Goal: Navigation & Orientation: Find specific page/section

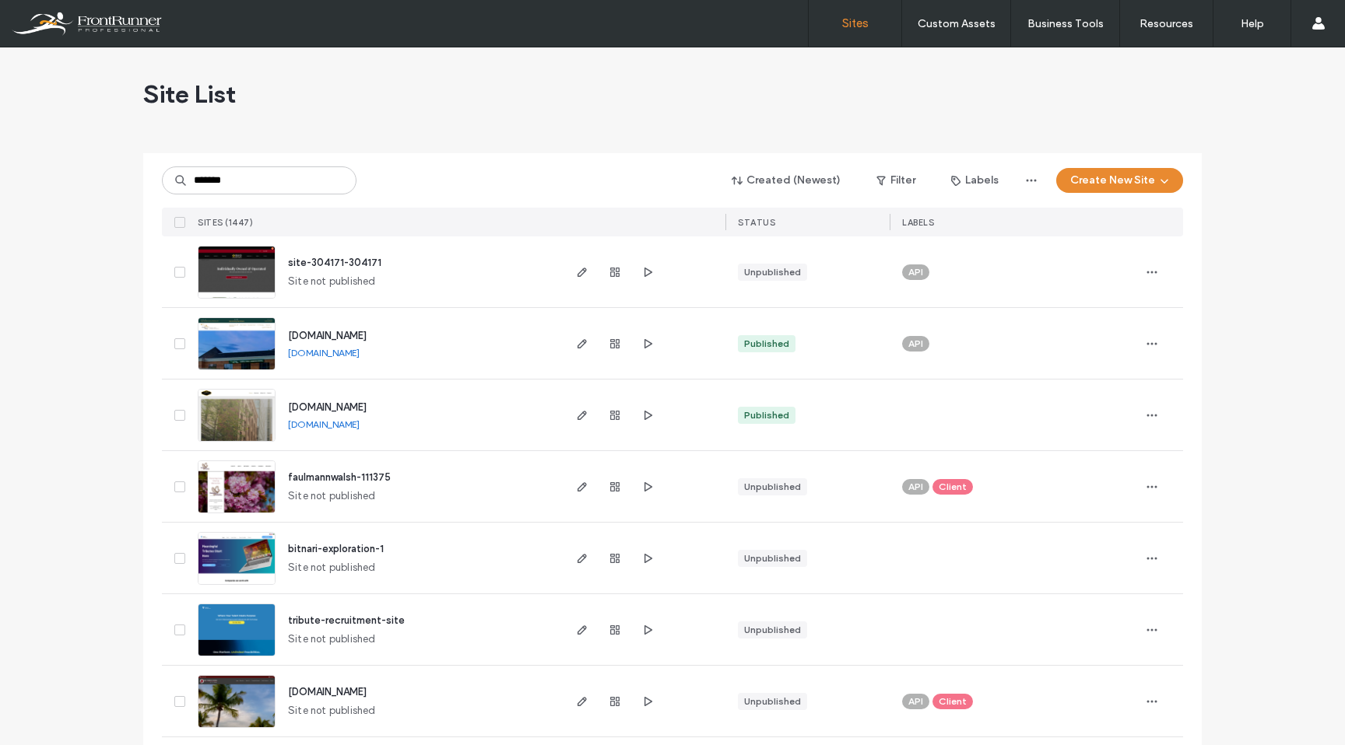
type input "*******"
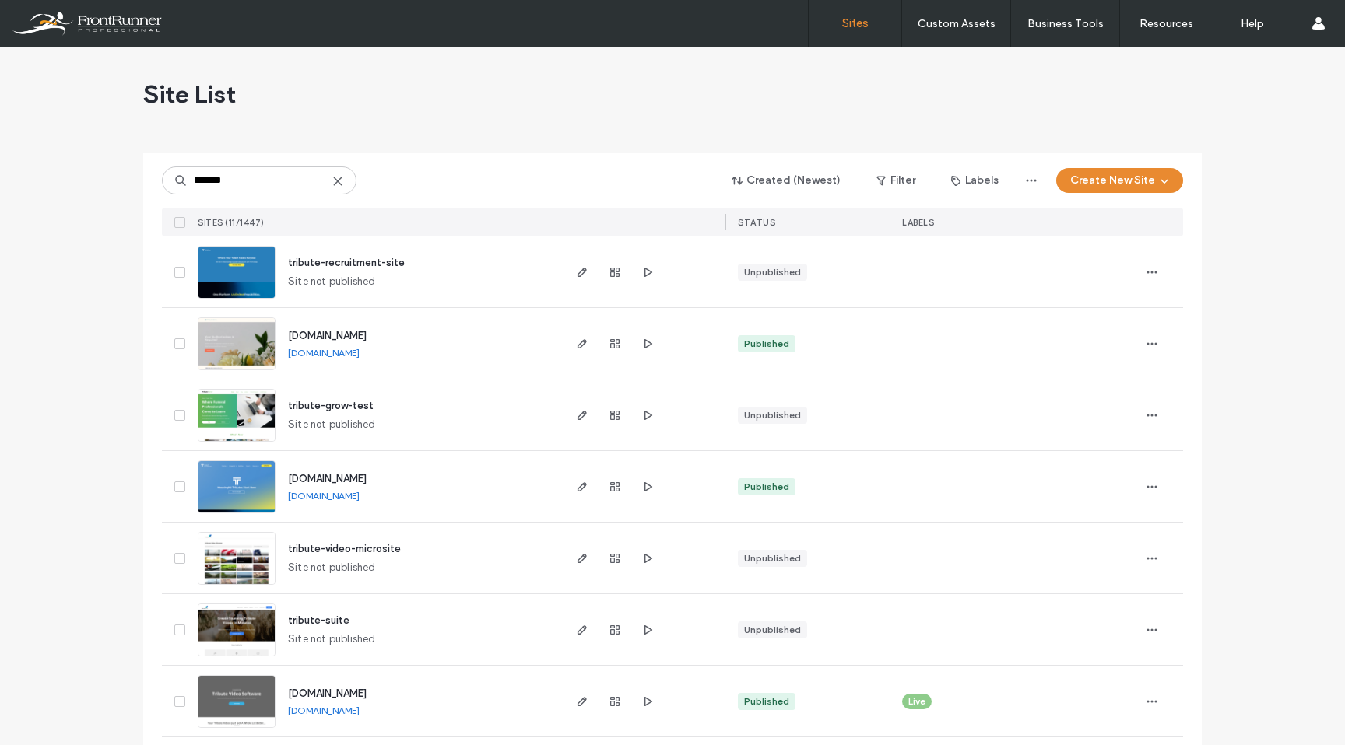
click at [240, 472] on img at bounding box center [236, 514] width 76 height 106
